Goal: Task Accomplishment & Management: Use online tool/utility

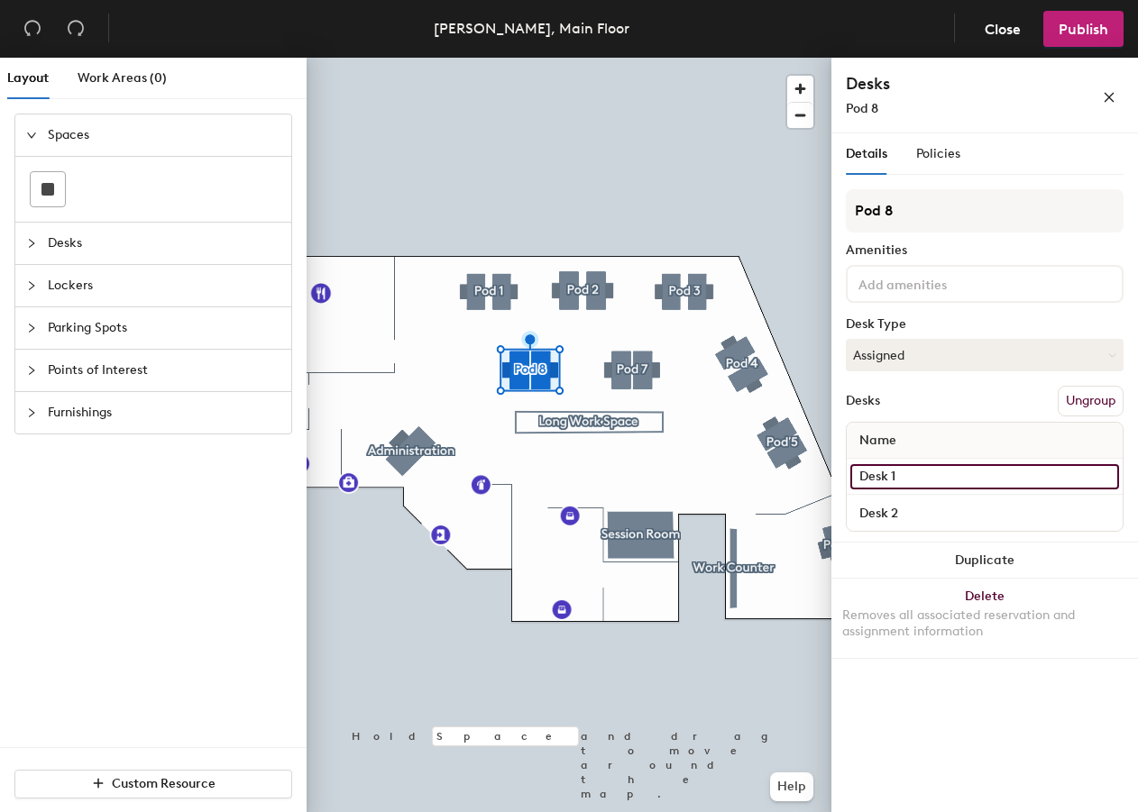
click at [890, 474] on input "Desk 1" at bounding box center [984, 476] width 269 height 25
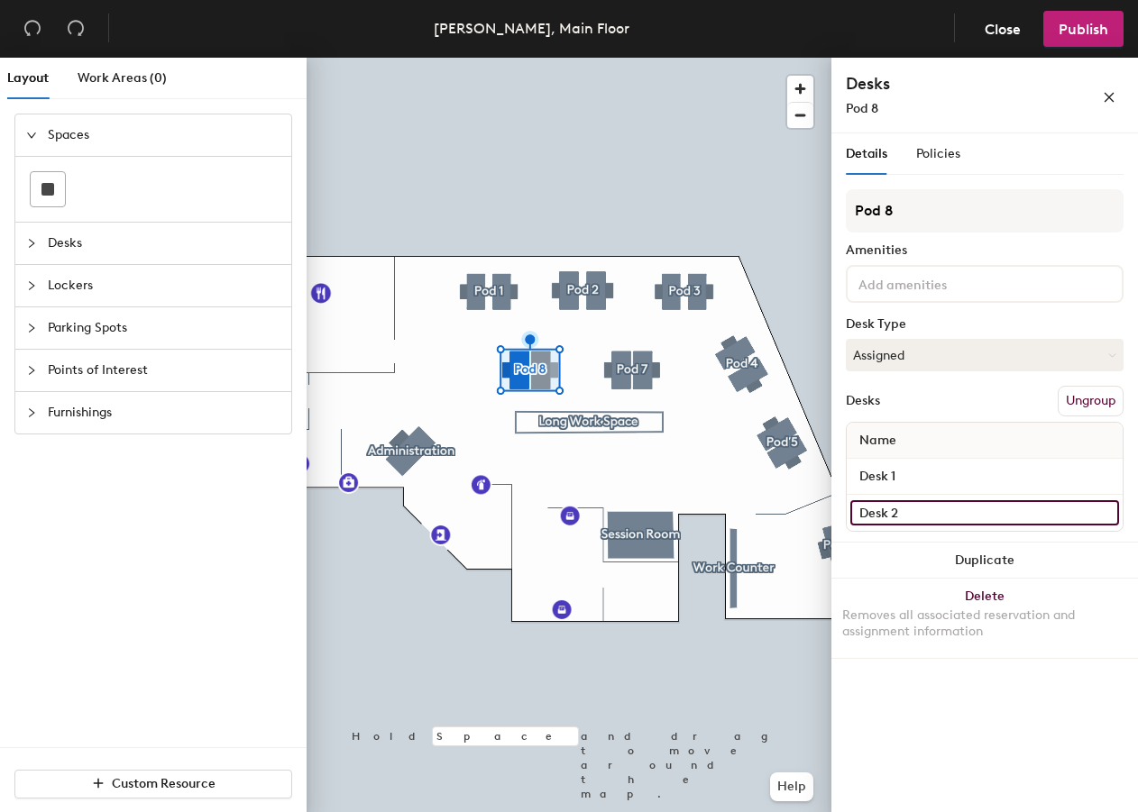
click at [894, 510] on input "Desk 2" at bounding box center [984, 512] width 269 height 25
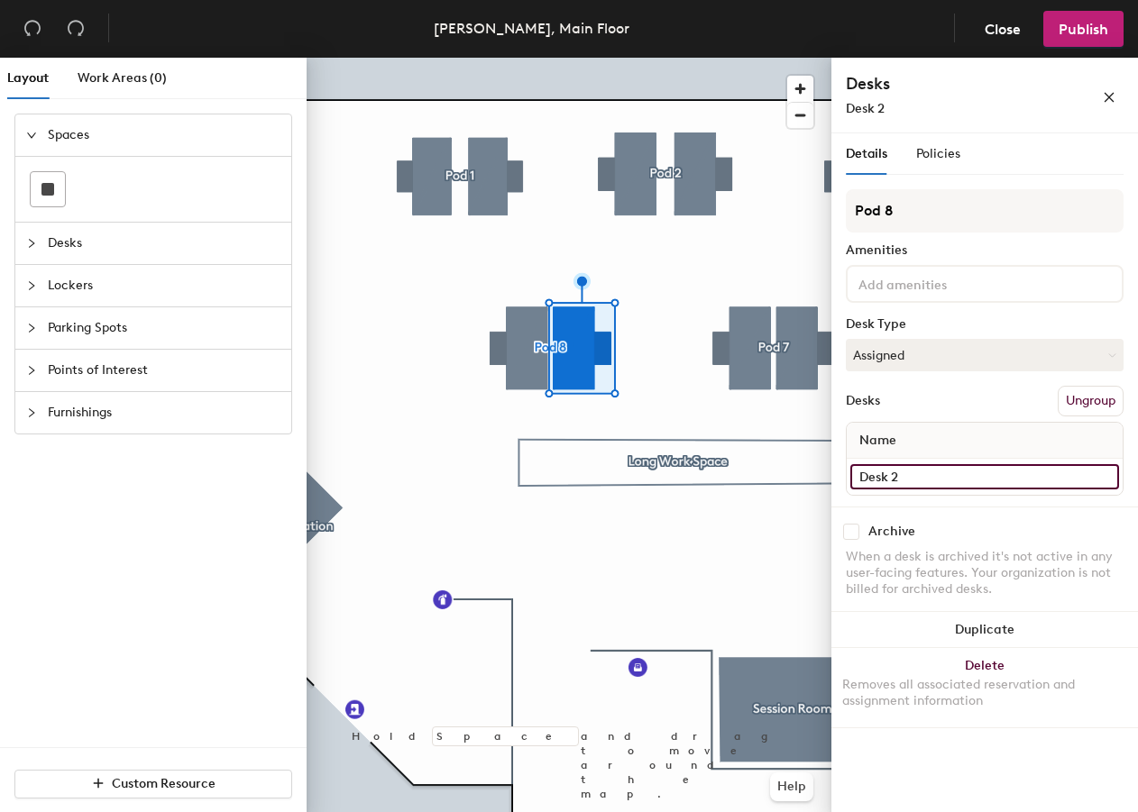
click at [939, 484] on input "Desk 2" at bounding box center [984, 476] width 269 height 25
type input "Shelby Jacs Tapley"
click at [1079, 31] on span "Publish" at bounding box center [1083, 29] width 50 height 17
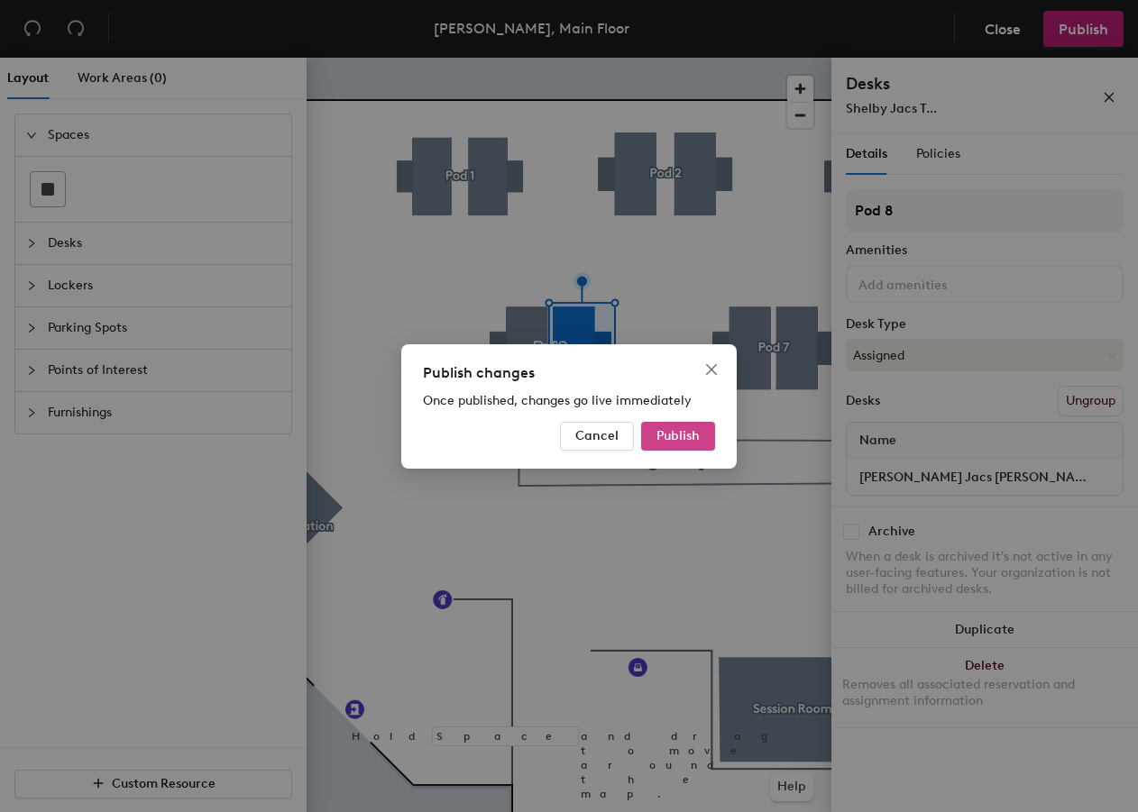
click at [675, 432] on span "Publish" at bounding box center [677, 435] width 43 height 15
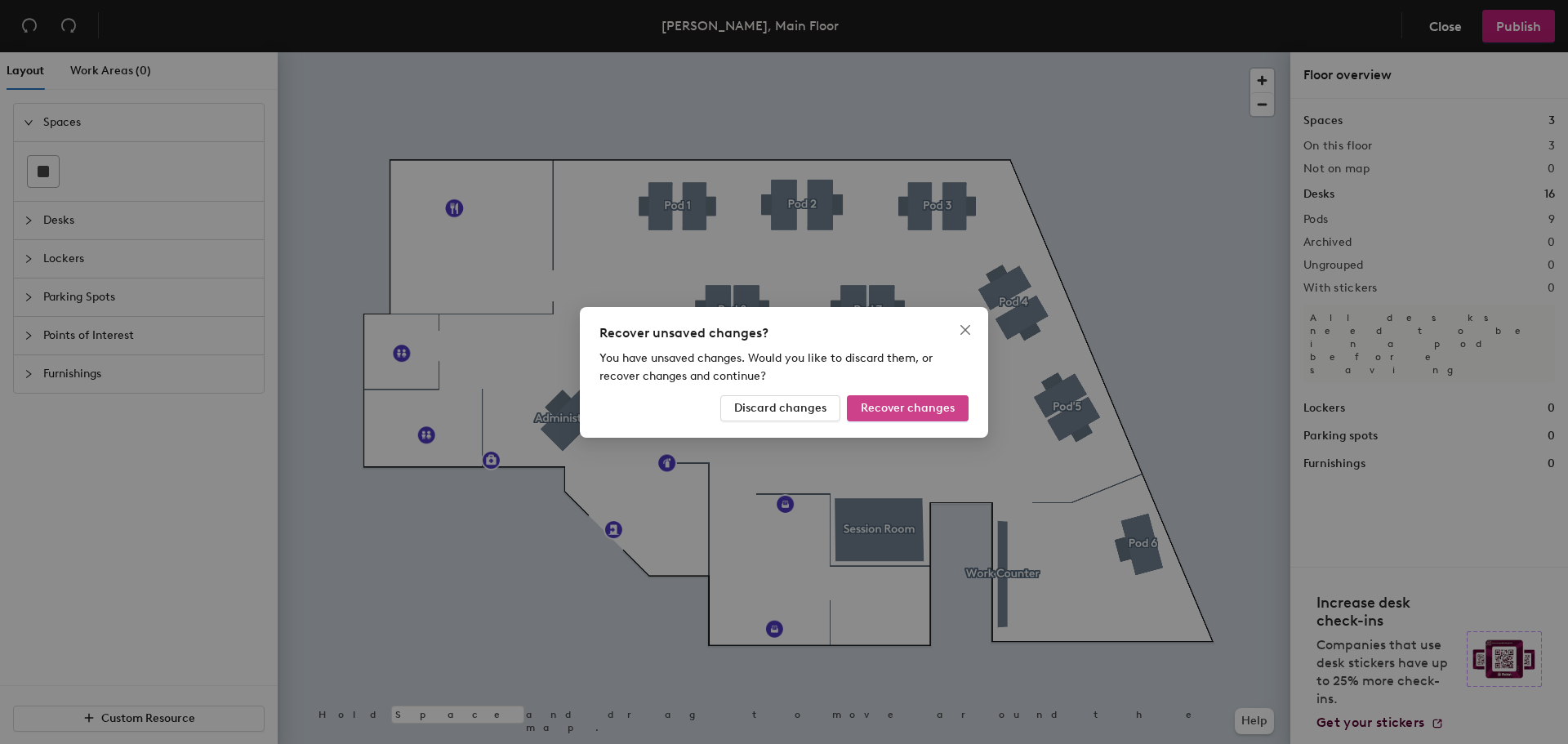
click at [919, 410] on span "Recover changes" at bounding box center [908, 408] width 94 height 14
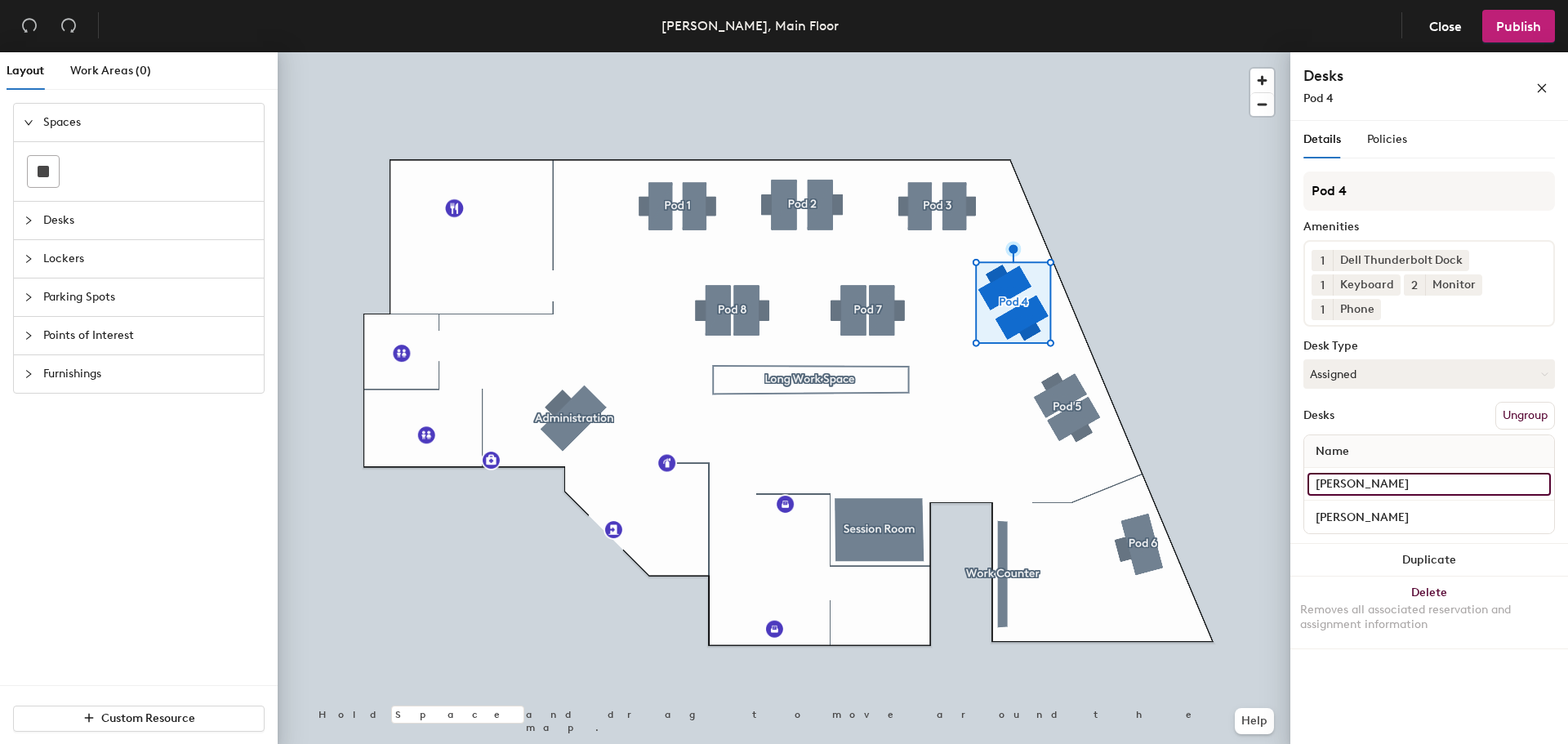
click at [1371, 478] on input "Shiloh J." at bounding box center [1429, 484] width 244 height 23
type input "[PERSON_NAME]"
click at [1375, 310] on icon at bounding box center [1371, 308] width 12 height 12
click at [1462, 259] on icon at bounding box center [1460, 259] width 12 height 12
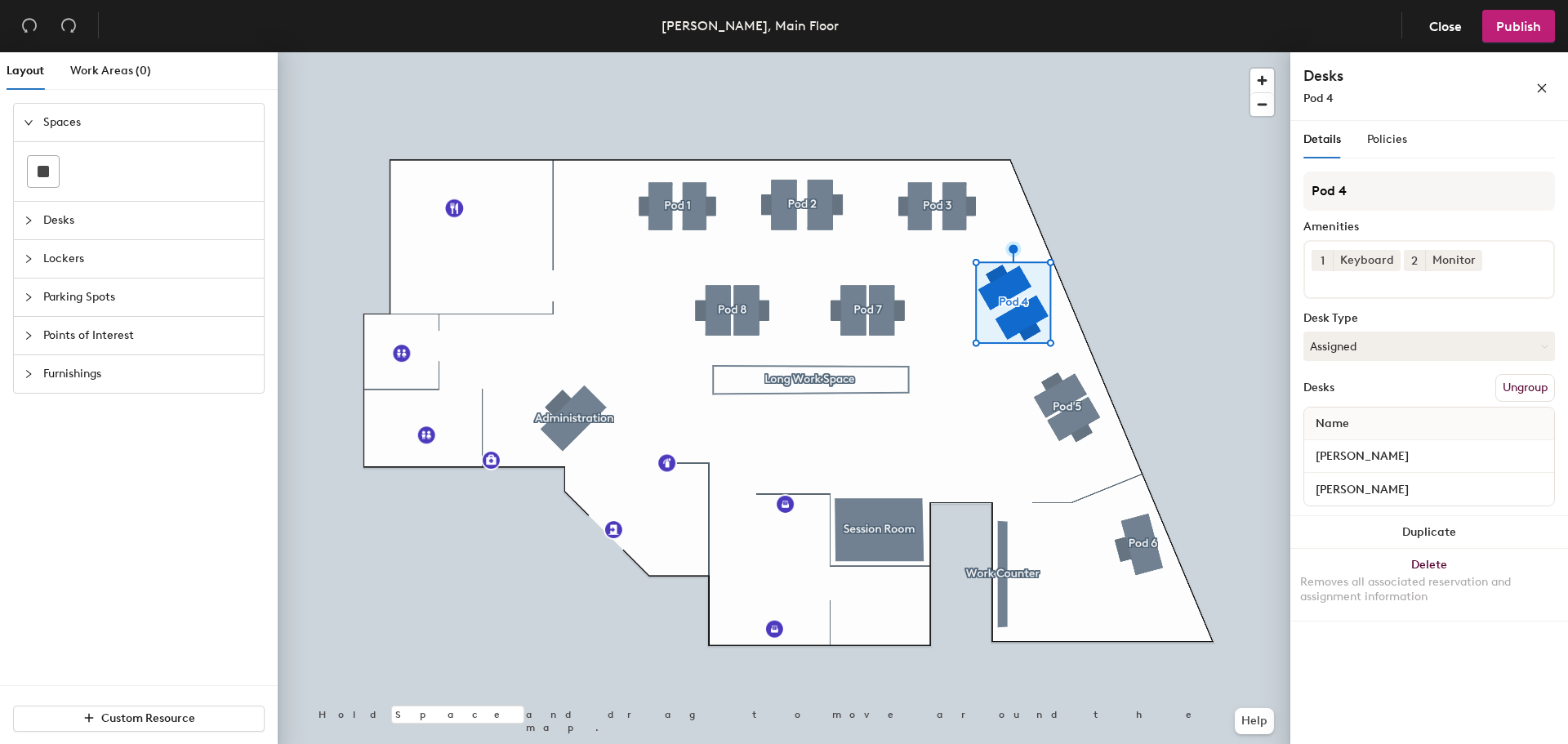
click at [1440, 289] on input at bounding box center [1385, 281] width 147 height 20
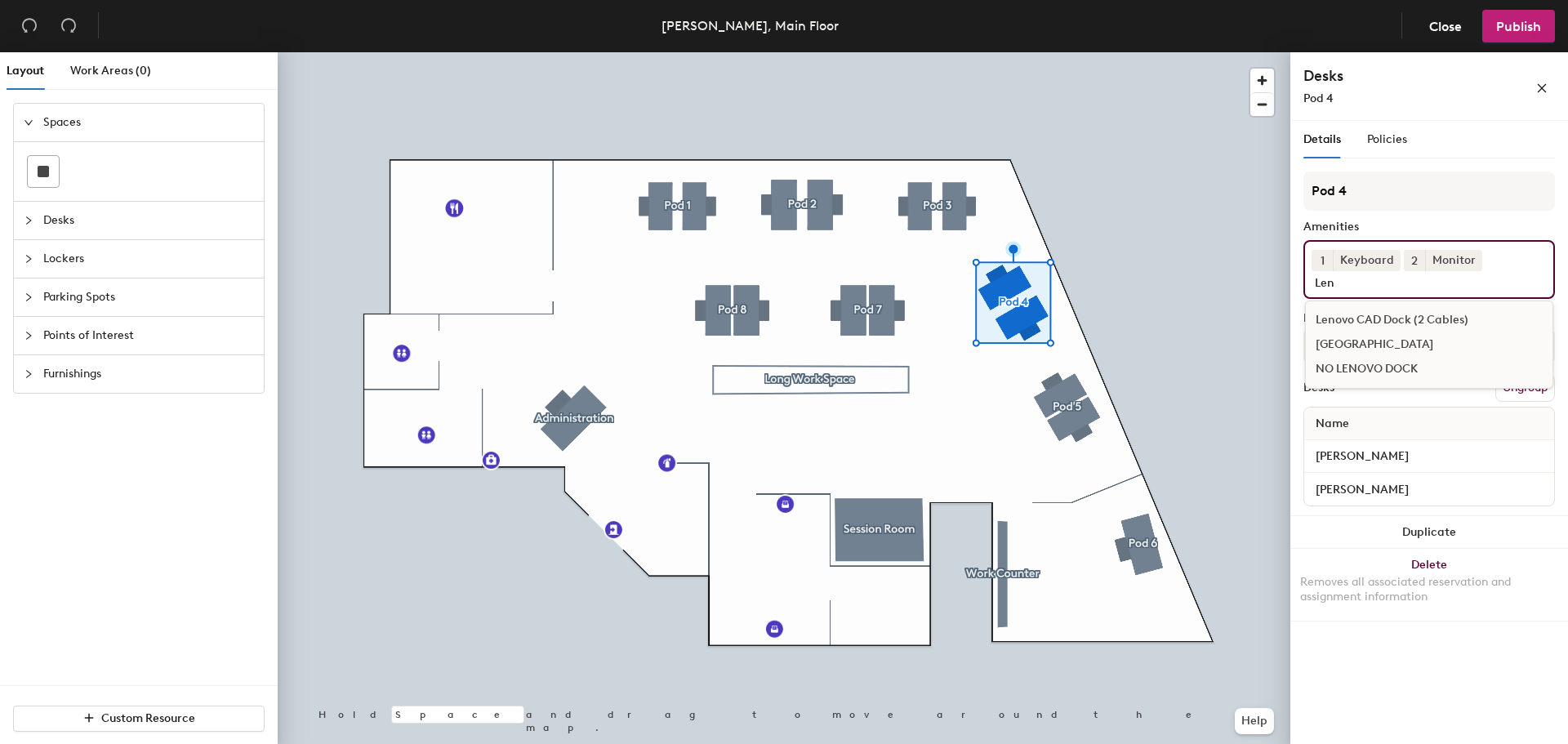
type input "Len"
click at [1399, 322] on div "Lenovo CAD Dock (2 Cables)" at bounding box center [1429, 320] width 246 height 24
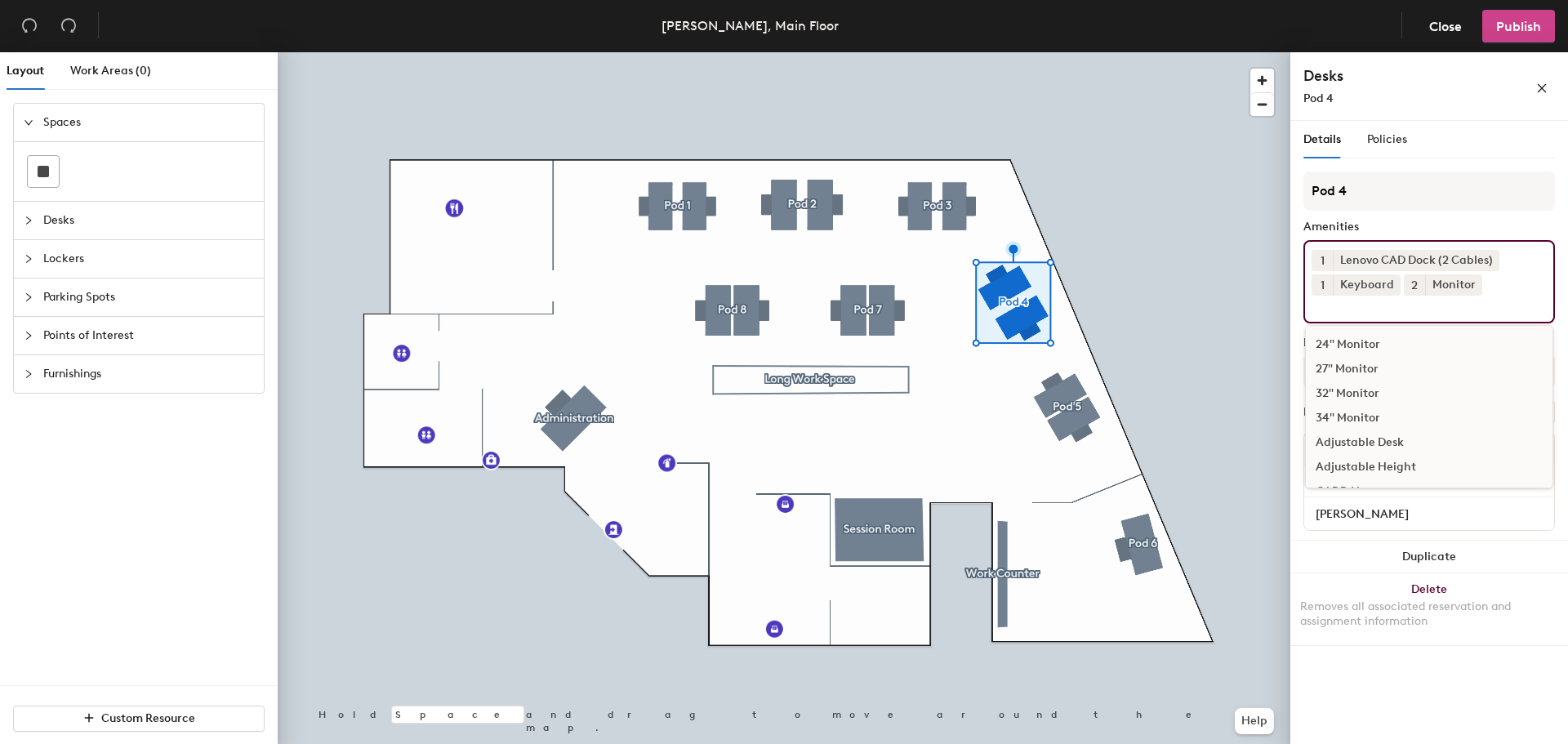
click at [1519, 26] on span "Publish" at bounding box center [1519, 26] width 45 height 15
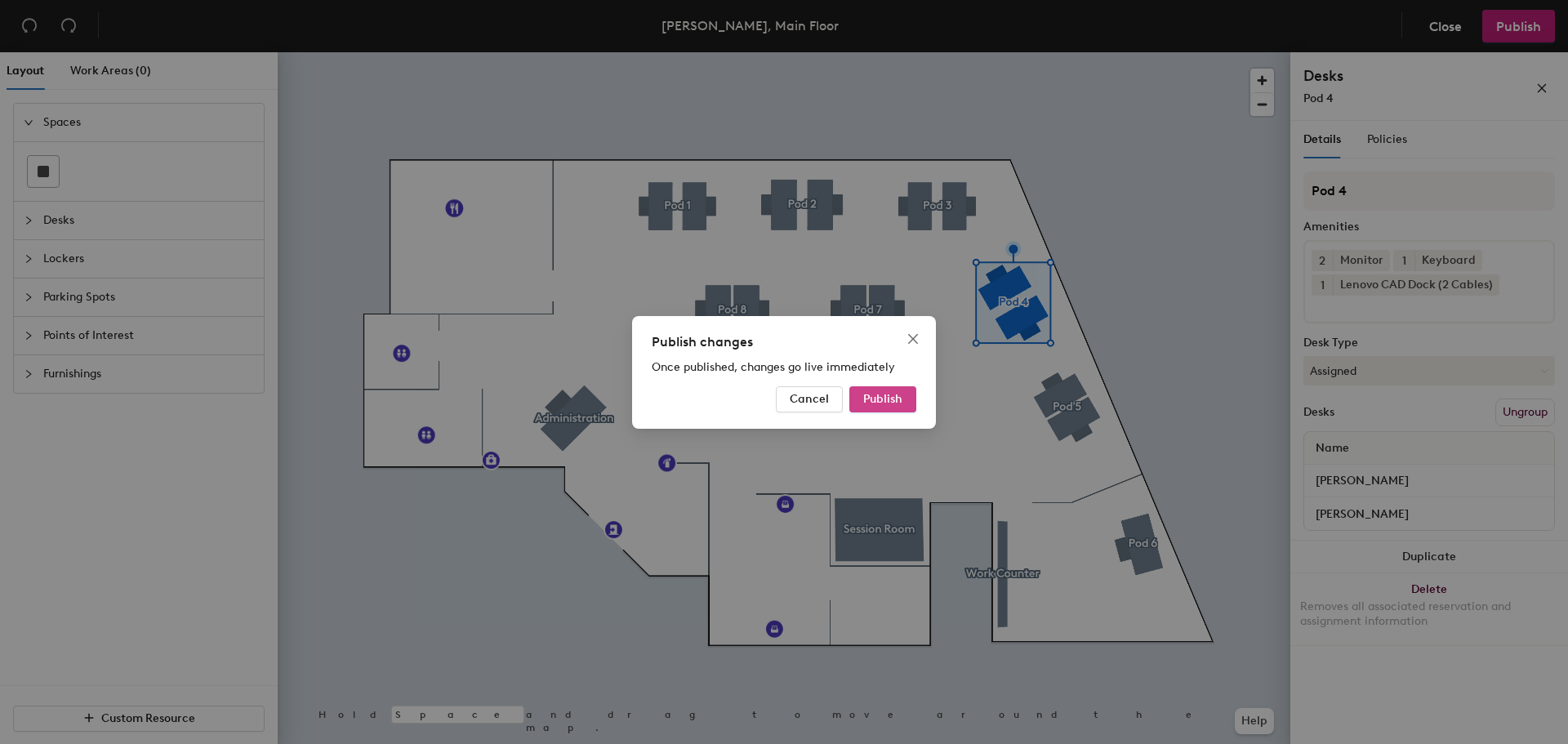
click at [883, 402] on span "Publish" at bounding box center [882, 399] width 39 height 14
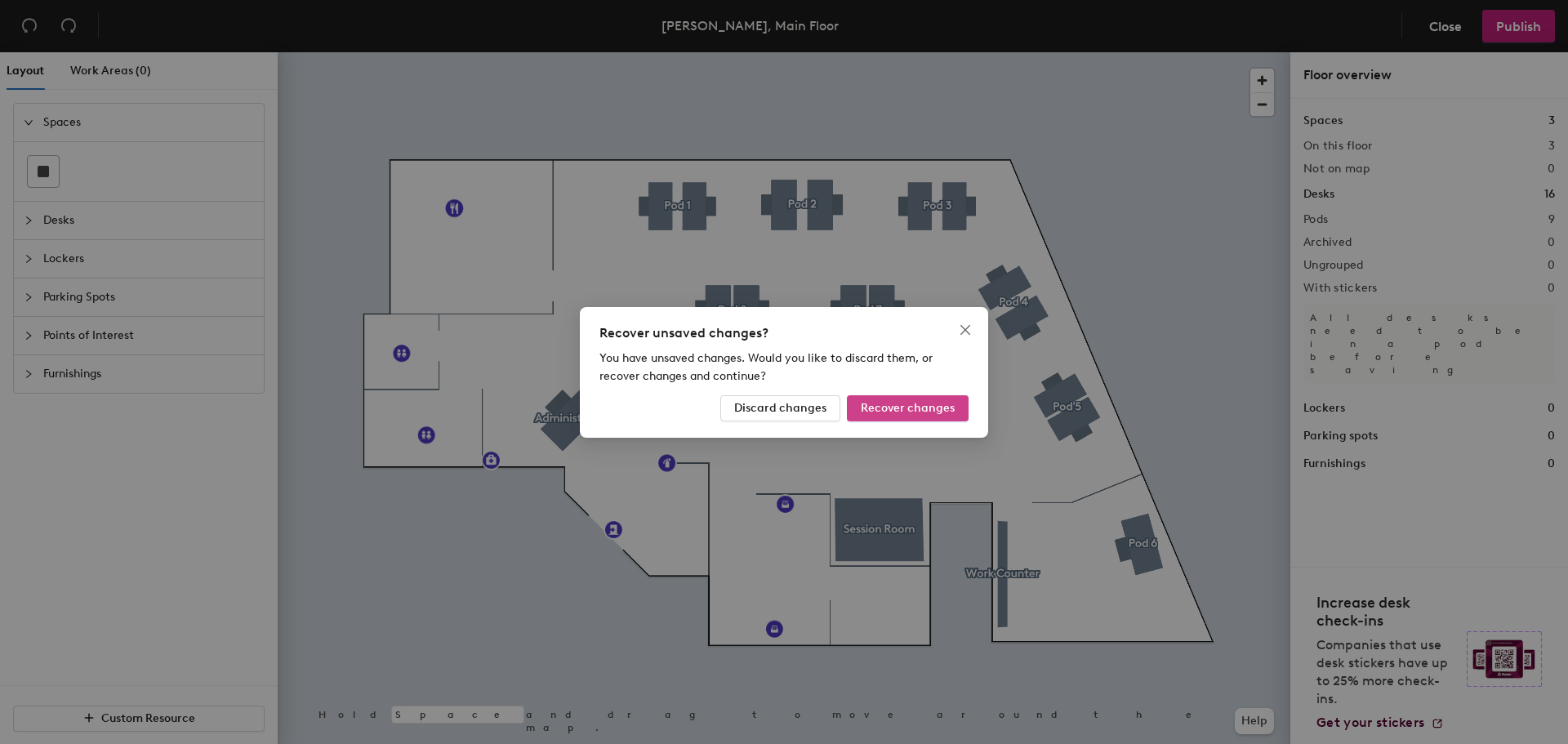
click at [908, 405] on span "Recover changes" at bounding box center [908, 408] width 94 height 14
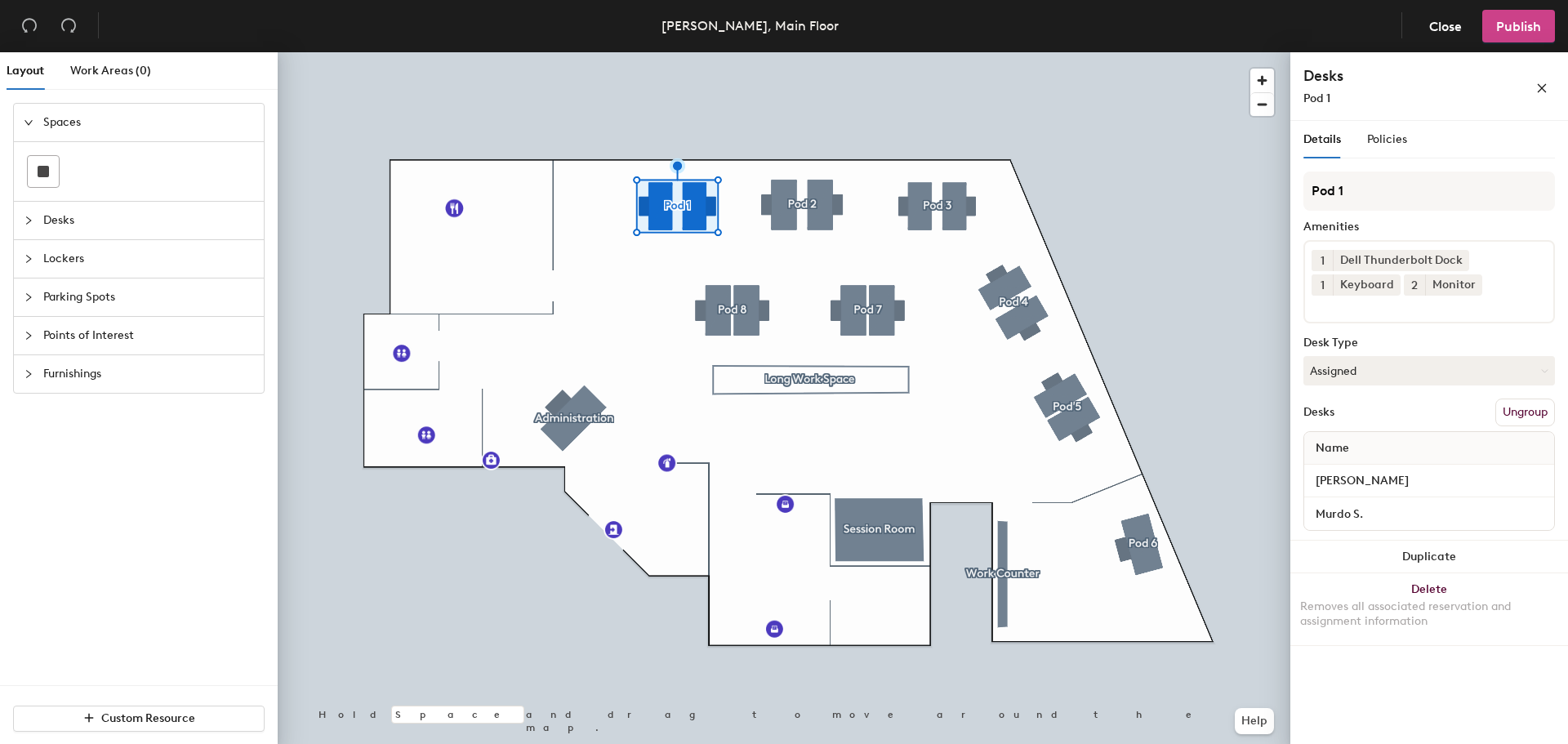
click at [1528, 24] on span "Publish" at bounding box center [1519, 26] width 45 height 15
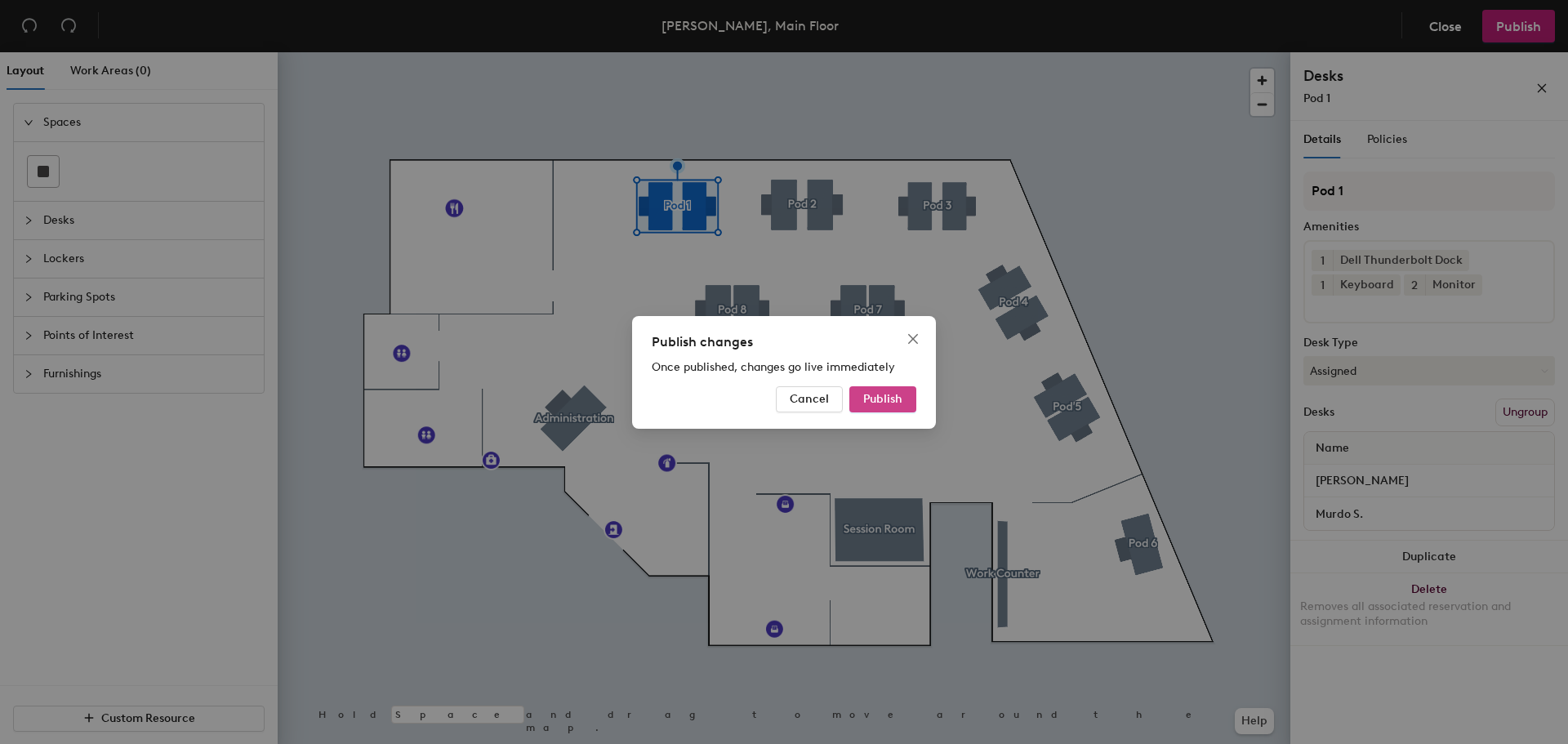
click at [882, 398] on span "Publish" at bounding box center [882, 399] width 39 height 14
